Goal: Communication & Community: Answer question/provide support

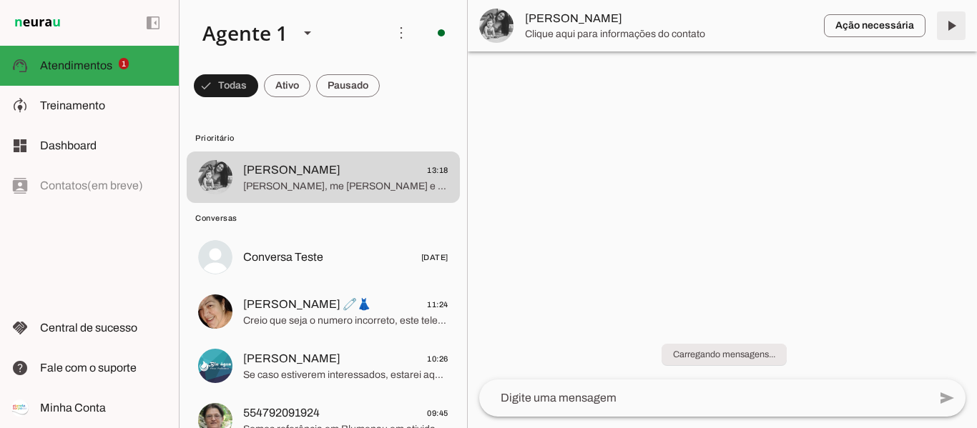
click at [958, 25] on span at bounding box center [951, 26] width 34 height 34
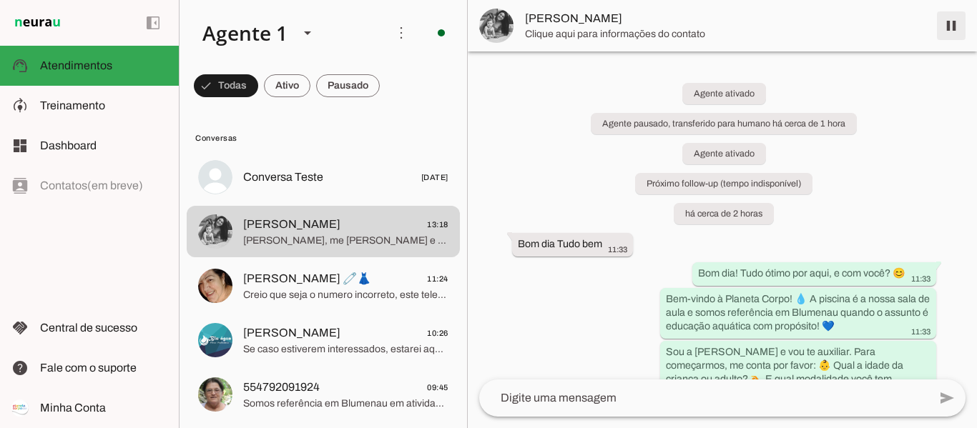
click at [951, 26] on span at bounding box center [951, 26] width 34 height 34
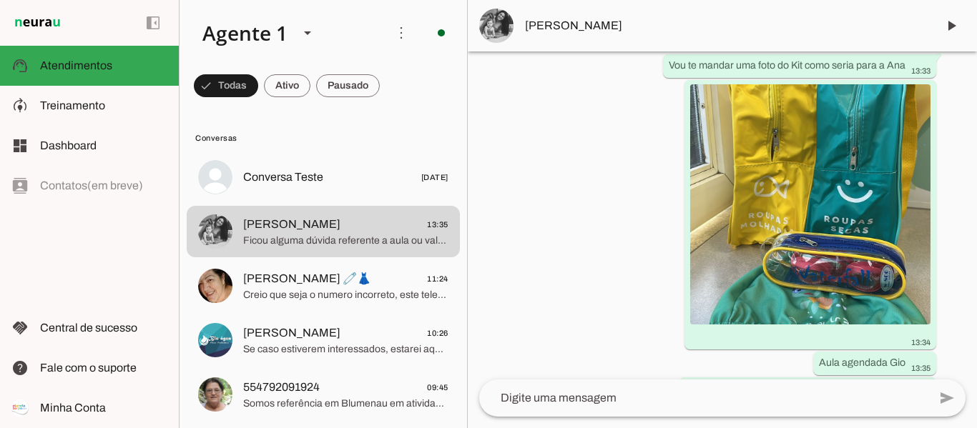
scroll to position [2870, 0]
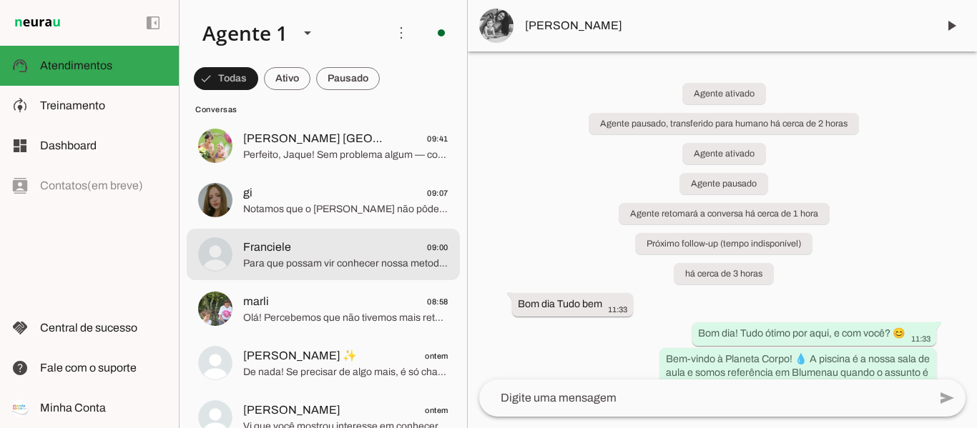
scroll to position [429, 0]
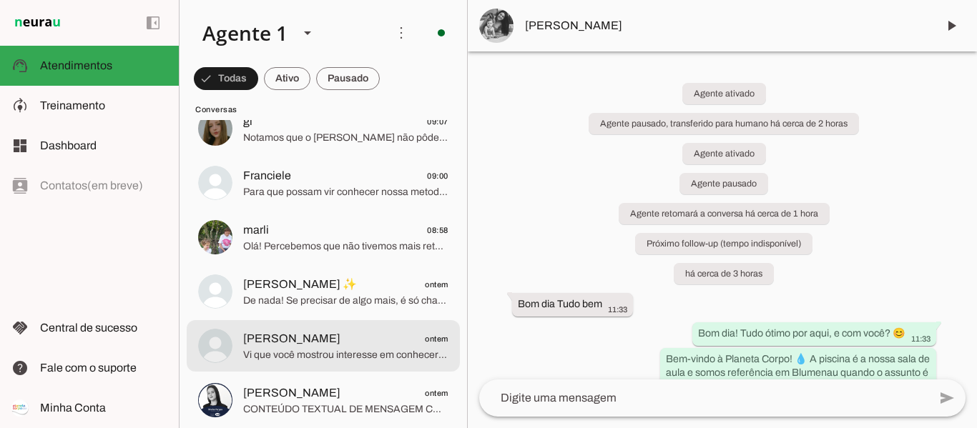
click at [284, 331] on span "[PERSON_NAME]" at bounding box center [291, 338] width 97 height 17
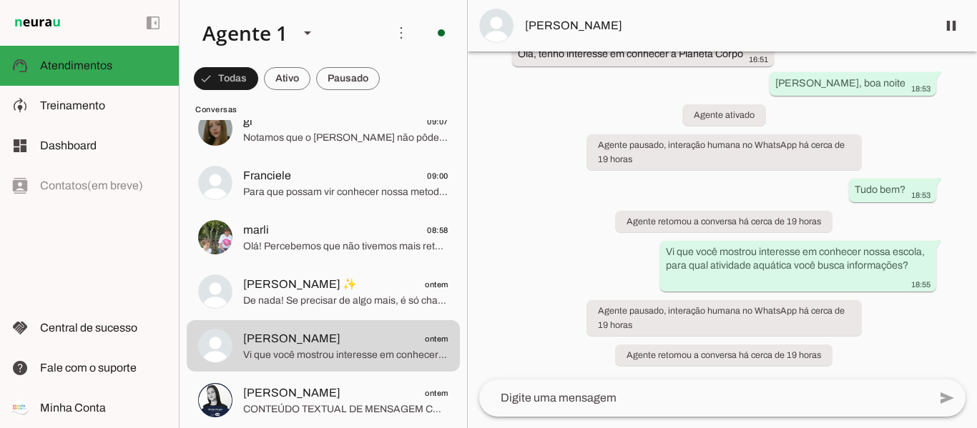
scroll to position [71, 0]
click at [948, 23] on span at bounding box center [951, 26] width 34 height 34
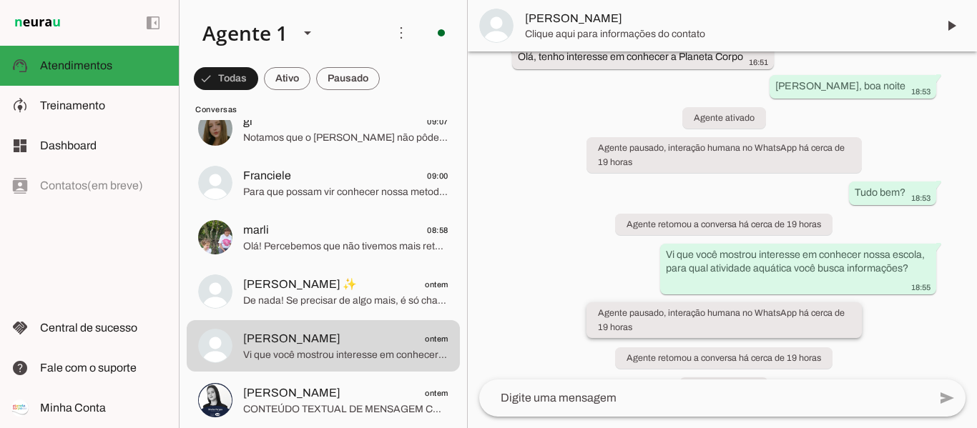
scroll to position [131, 0]
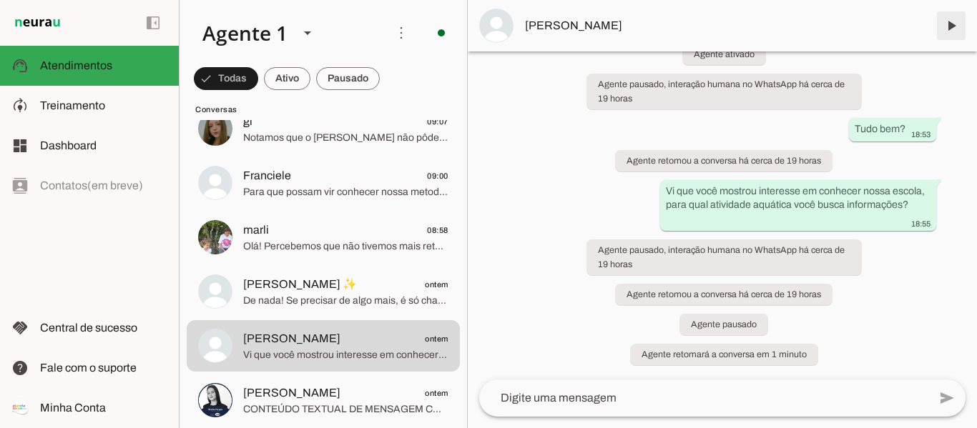
click at [951, 28] on span at bounding box center [951, 26] width 34 height 34
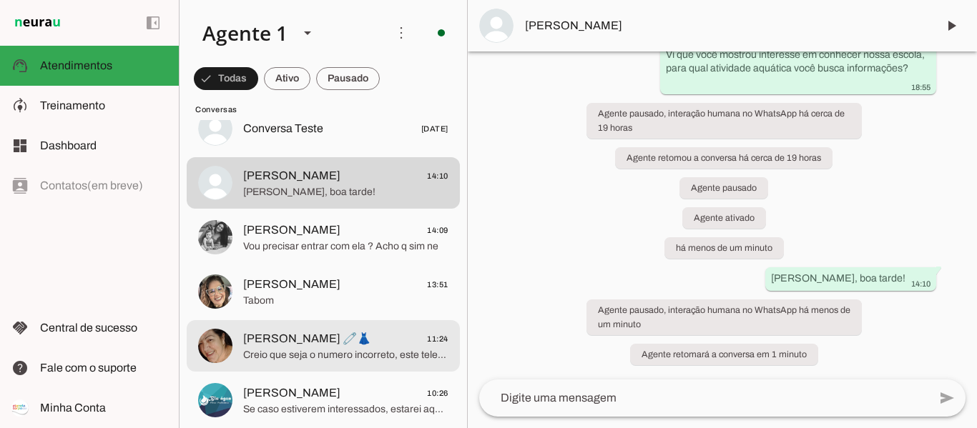
scroll to position [72, 0]
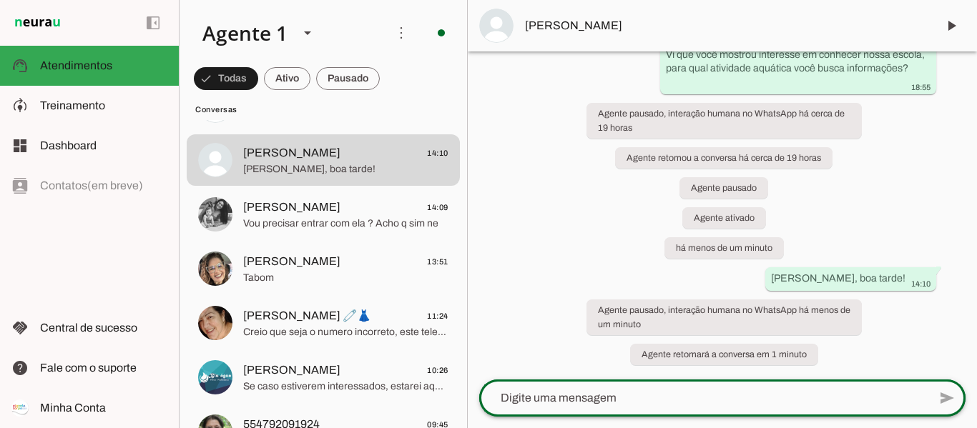
click at [646, 409] on div at bounding box center [703, 398] width 449 height 37
type textarea "P"
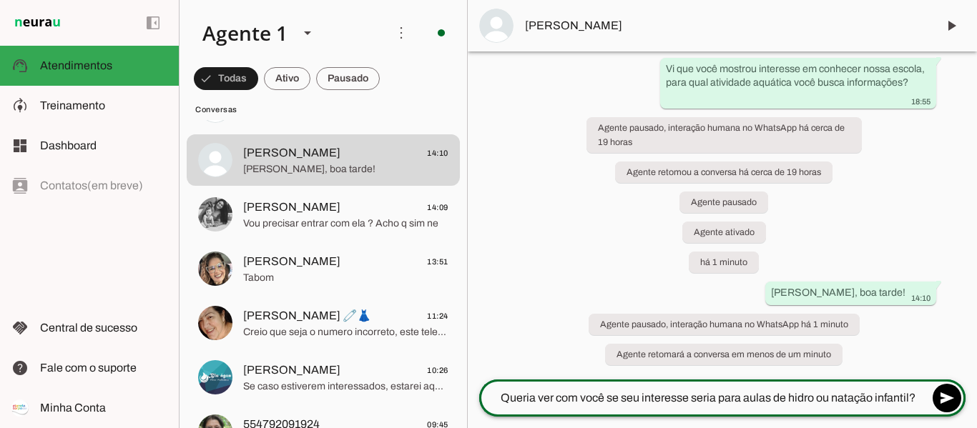
type textarea "Queria ver com você se seu interesse seria para aulas de hidro ou natação infan…"
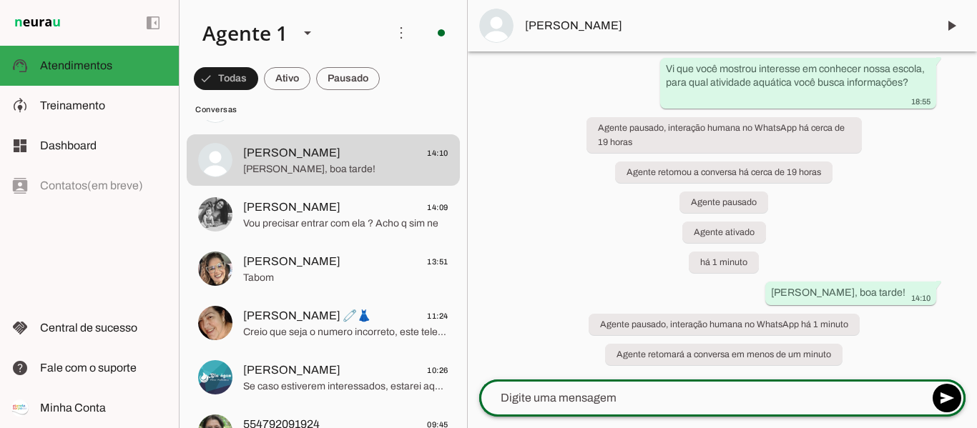
type textarea ","
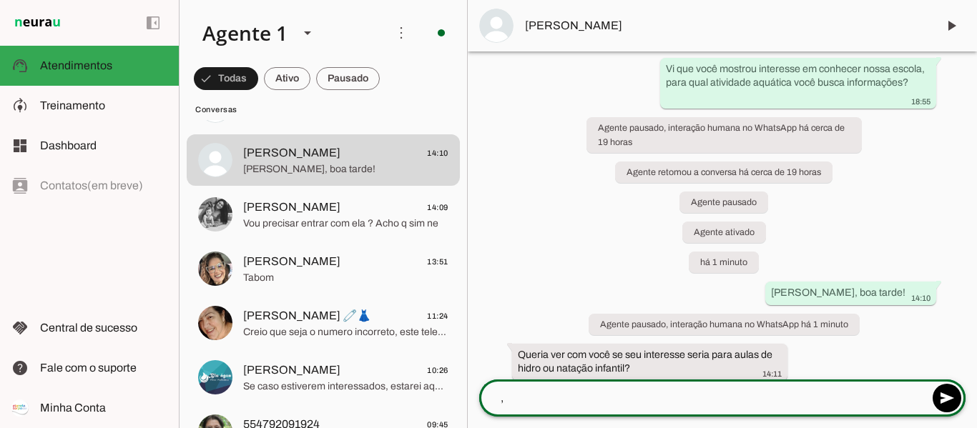
scroll to position [299, 0]
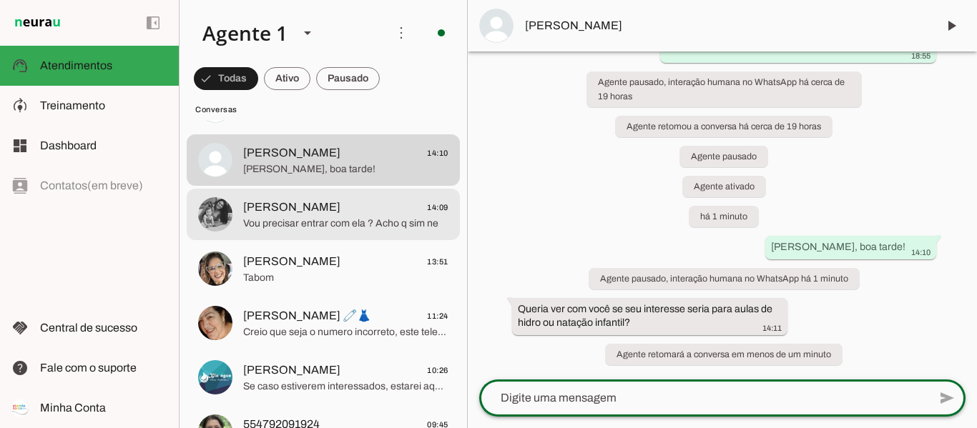
click at [297, 215] on span "[PERSON_NAME]" at bounding box center [291, 207] width 97 height 17
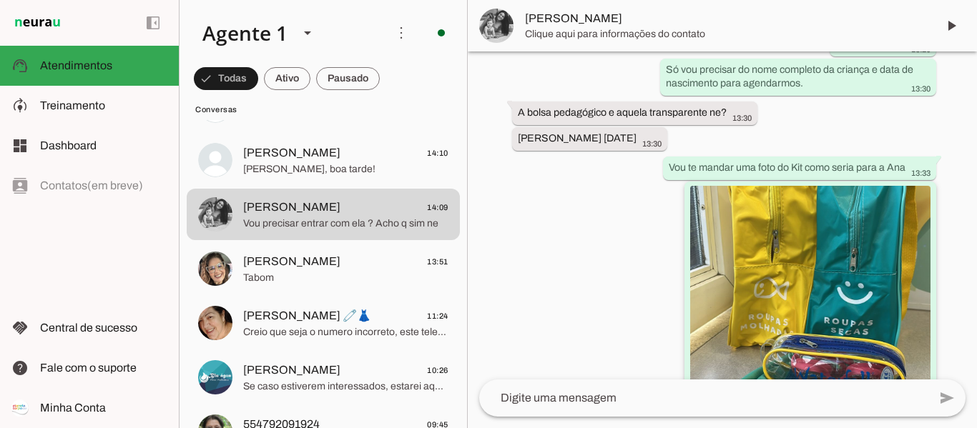
scroll to position [2951, 0]
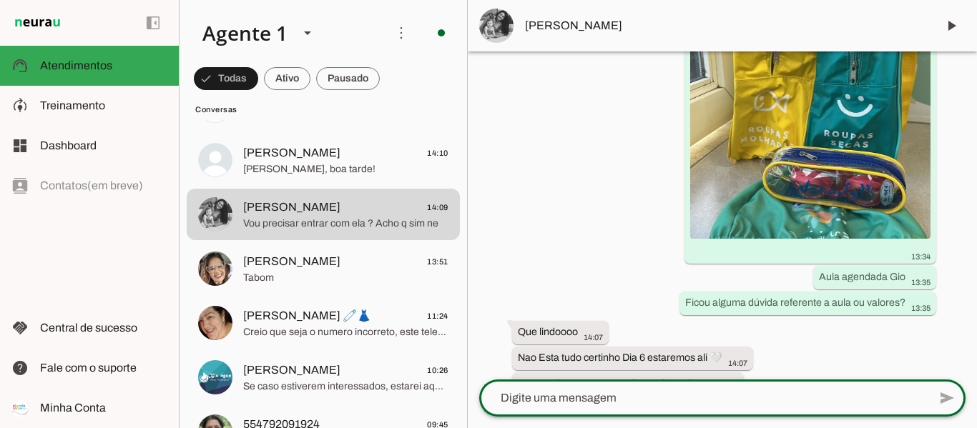
click at [613, 399] on textarea at bounding box center [703, 398] width 449 height 17
click at [951, 29] on span at bounding box center [951, 26] width 34 height 34
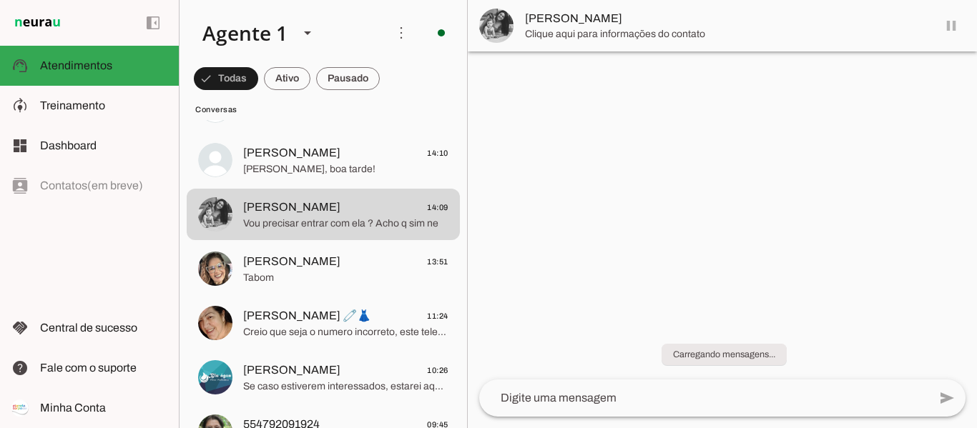
scroll to position [0, 0]
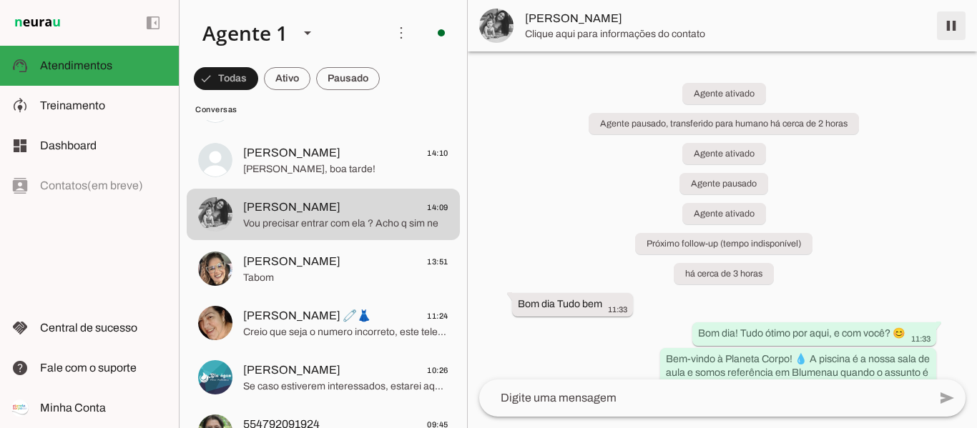
click at [951, 23] on span at bounding box center [951, 26] width 34 height 34
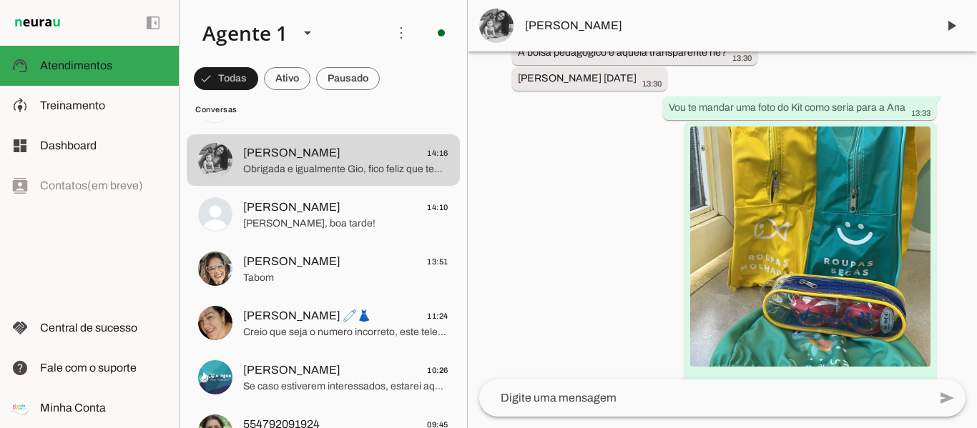
scroll to position [3269, 0]
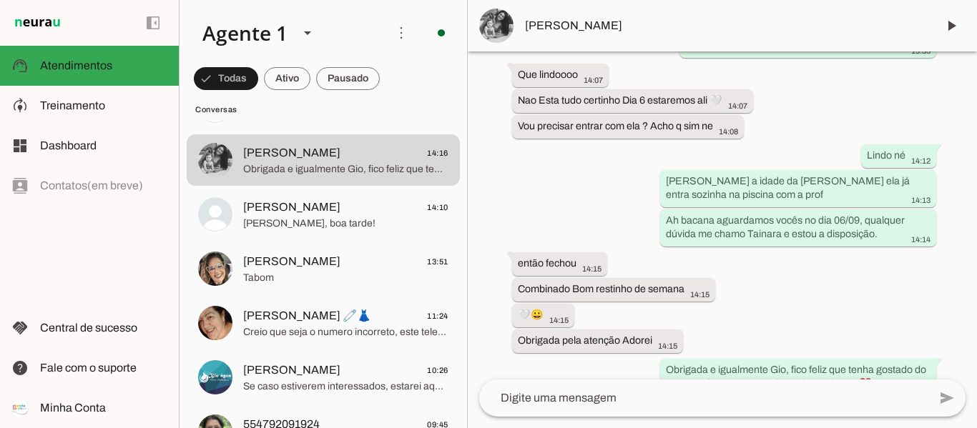
drag, startPoint x: 757, startPoint y: 315, endPoint x: 907, endPoint y: 297, distance: 151.4
click at [907, 297] on div "Agente ativado Agente pausado, transferido para humano há cerca de 2 horas Agen…" at bounding box center [722, 215] width 509 height 328
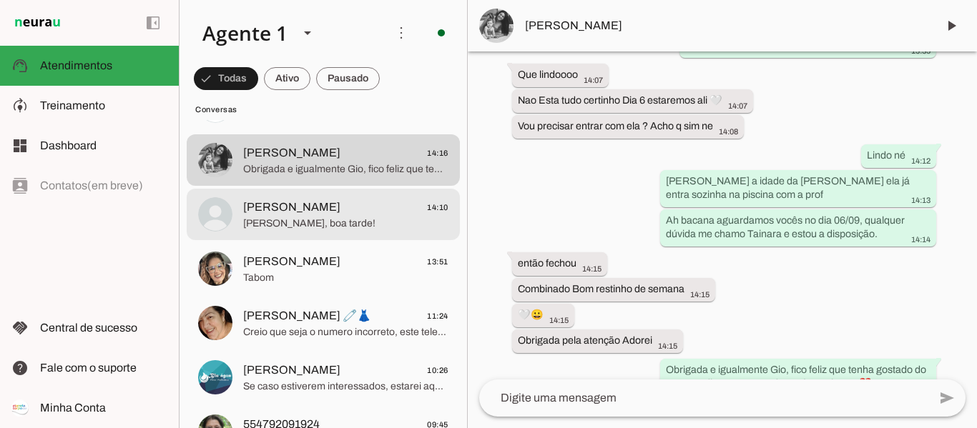
click at [297, 230] on div at bounding box center [345, 214] width 205 height 35
